Goal: Transaction & Acquisition: Subscribe to service/newsletter

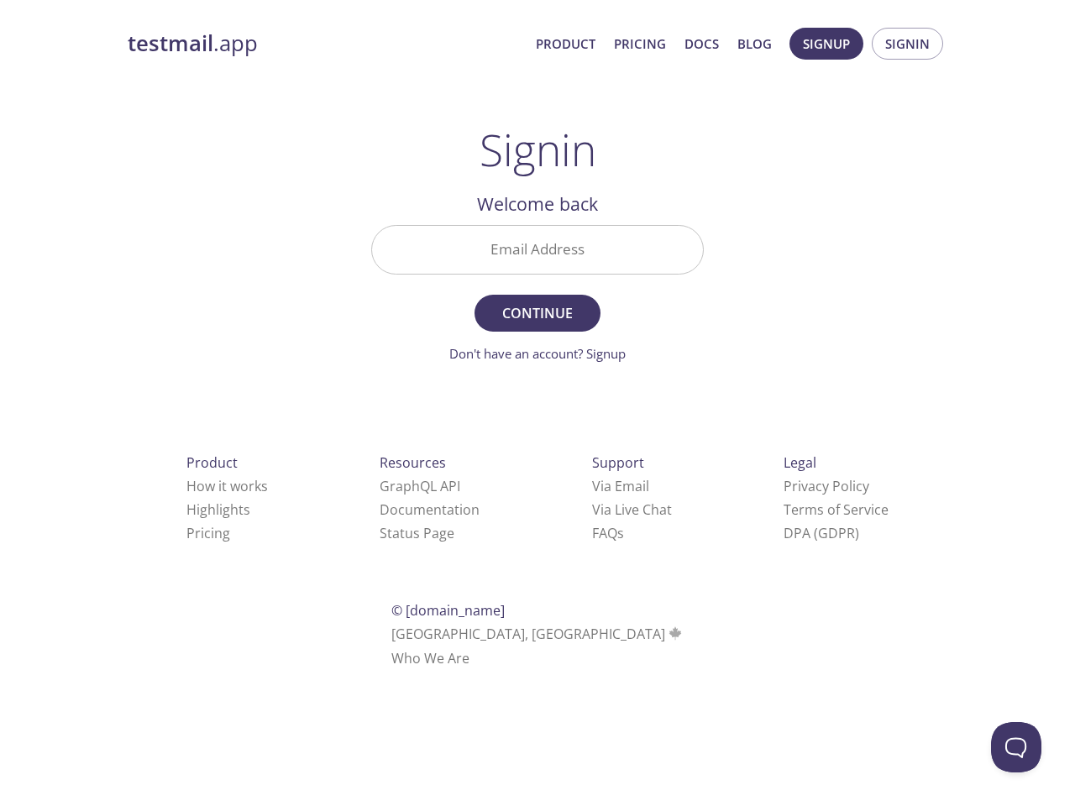
click at [538, 304] on span "Continue" at bounding box center [537, 314] width 89 height 24
click at [827, 44] on span "Signup" at bounding box center [826, 44] width 47 height 22
click at [907, 44] on span "Signin" at bounding box center [907, 44] width 45 height 22
click at [538, 249] on input "Email Address" at bounding box center [537, 250] width 331 height 48
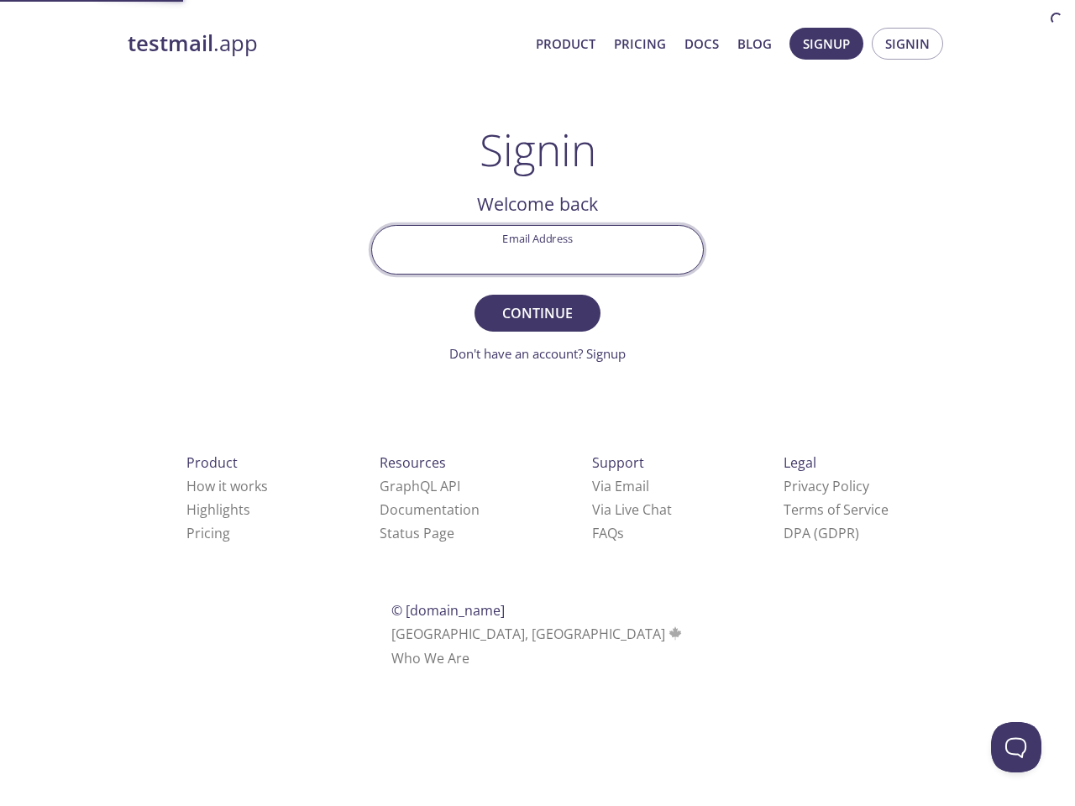
click at [592, 486] on link "Via Email" at bounding box center [620, 486] width 57 height 18
